Goal: Task Accomplishment & Management: Manage account settings

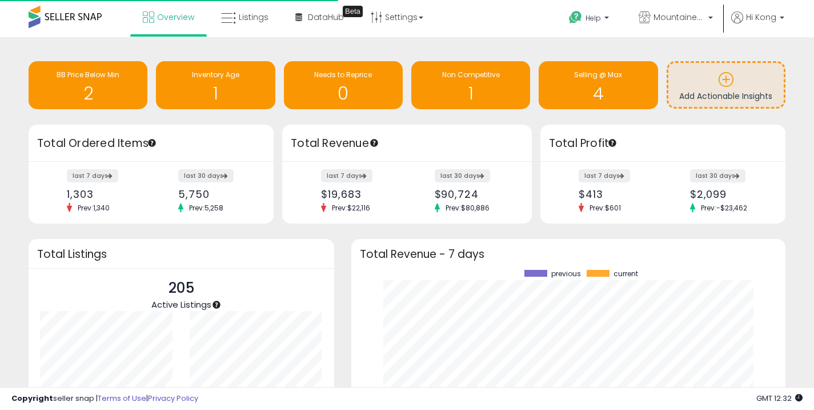
scroll to position [159, 411]
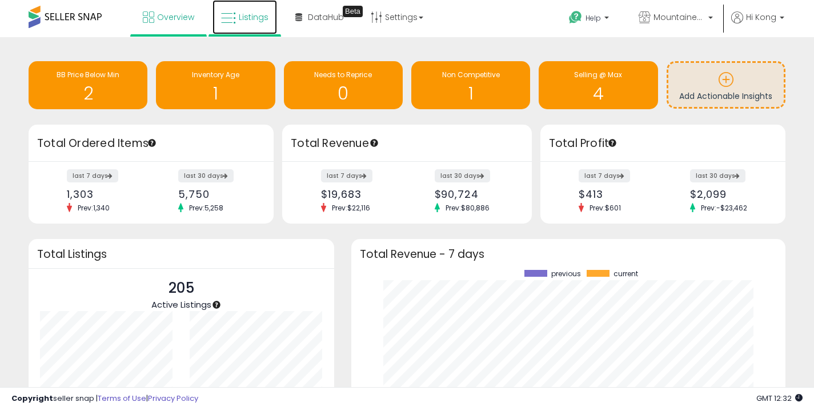
click at [242, 27] on link "Listings" at bounding box center [245, 17] width 65 height 34
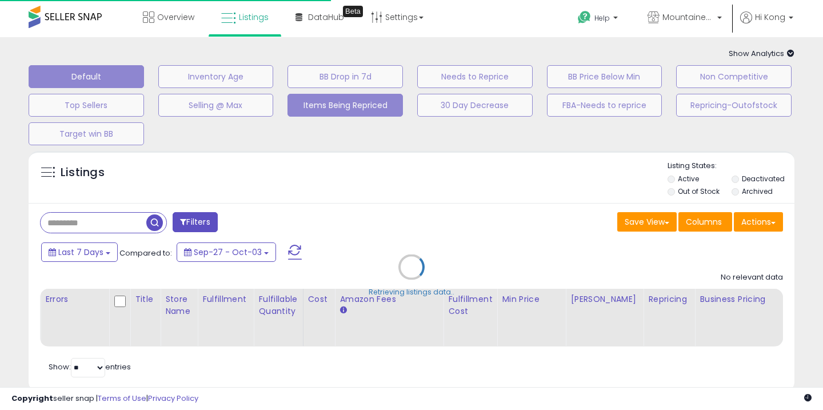
type input "**********"
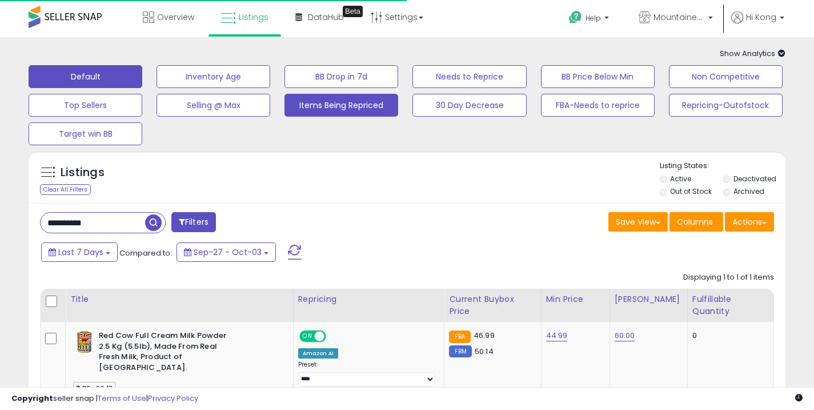
click at [326, 110] on button "Items Being Repriced" at bounding box center [342, 105] width 114 height 23
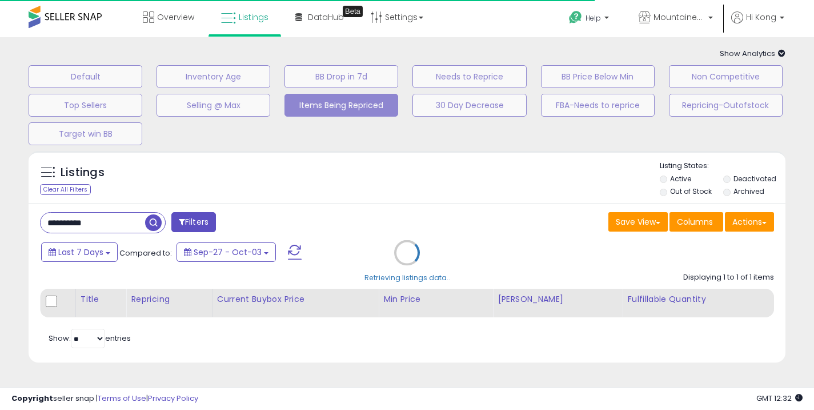
select select "**"
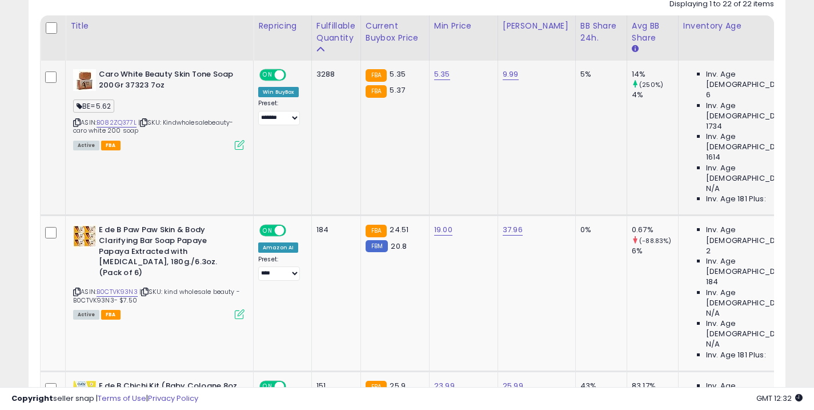
scroll to position [272, 0]
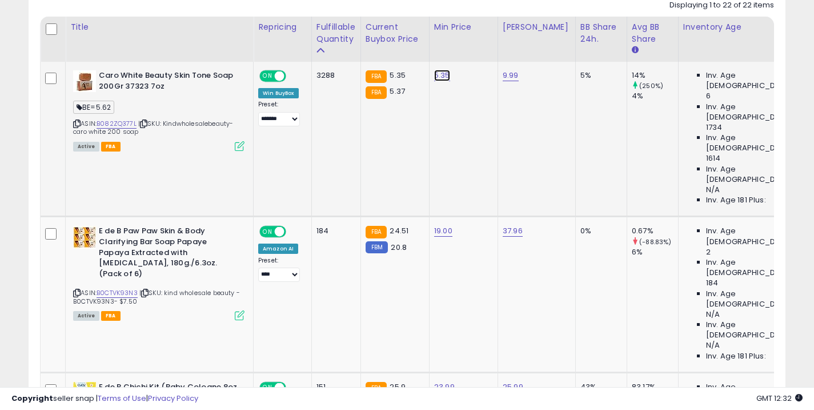
click at [438, 78] on link "5.35" at bounding box center [442, 75] width 16 height 11
type input "****"
click button "submit" at bounding box center [475, 46] width 19 height 17
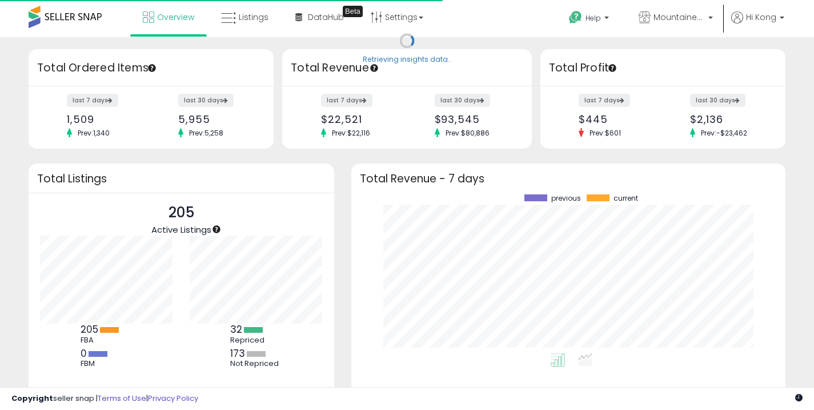
scroll to position [159, 411]
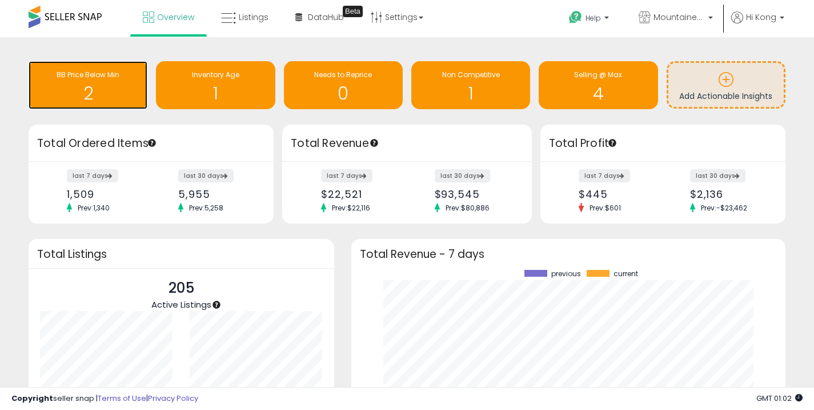
click at [113, 87] on h1 "2" at bounding box center [87, 93] width 107 height 19
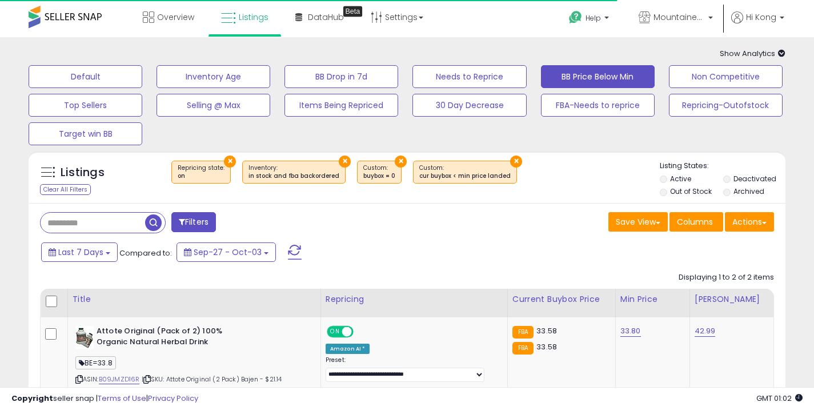
scroll to position [169, 0]
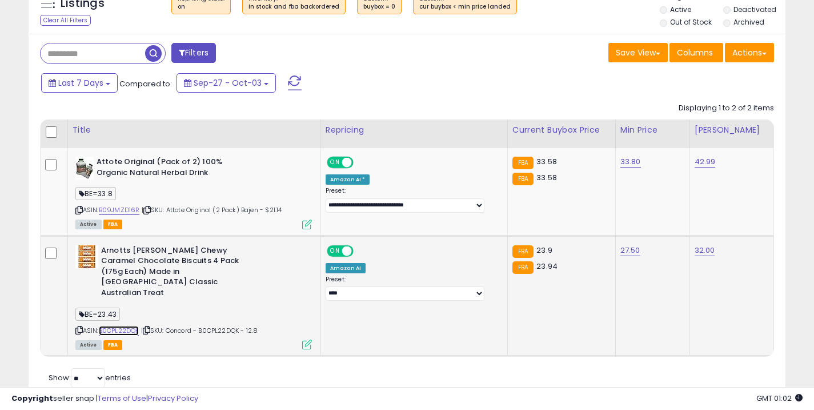
click at [133, 326] on link "B0CPL22DQK" at bounding box center [119, 331] width 41 height 10
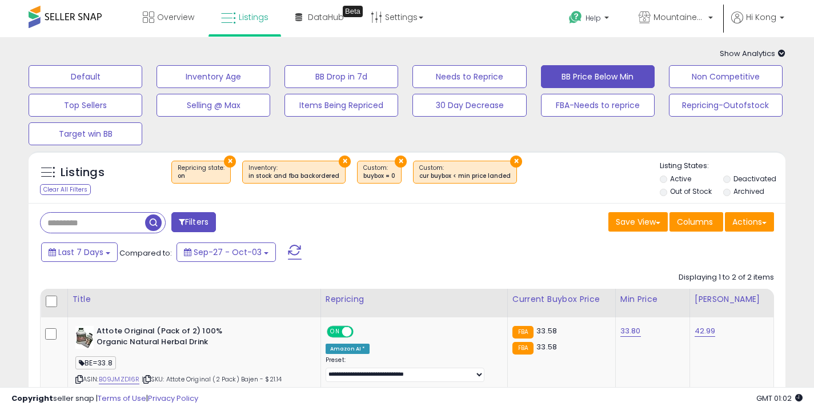
scroll to position [9, 0]
click at [171, 18] on span "Overview" at bounding box center [175, 16] width 37 height 11
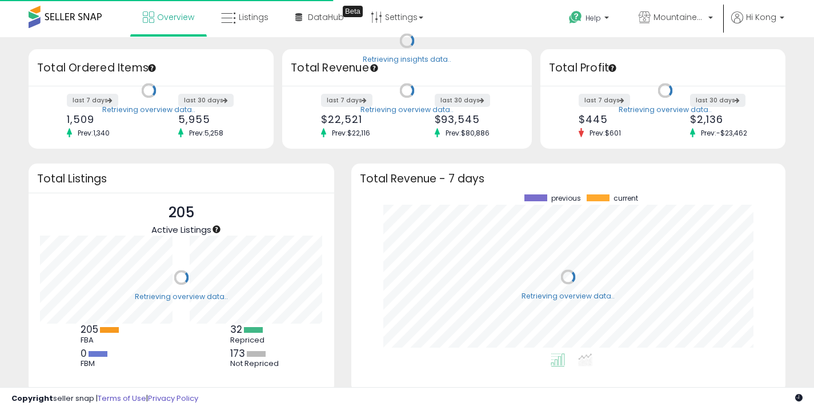
scroll to position [159, 411]
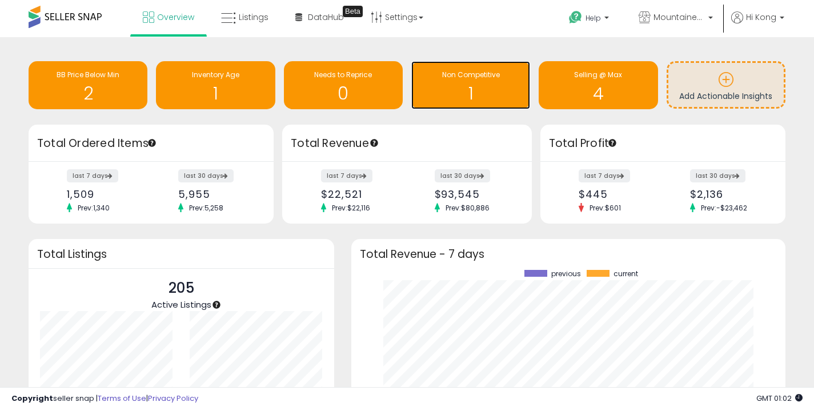
click at [488, 87] on h1 "1" at bounding box center [470, 93] width 107 height 19
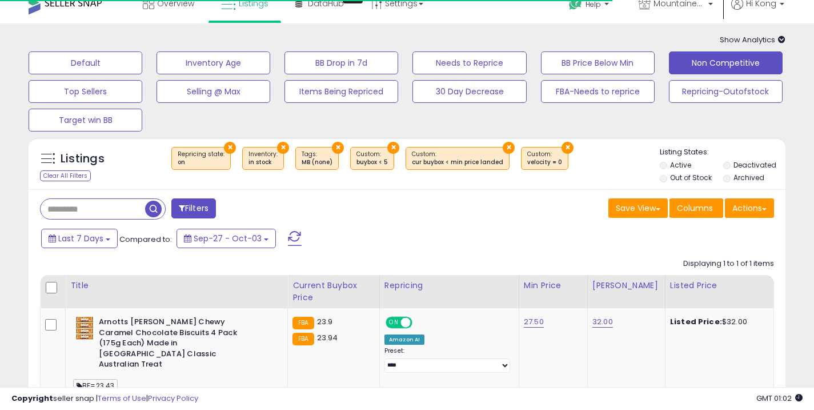
scroll to position [111, 0]
